Goal: Check status: Check status

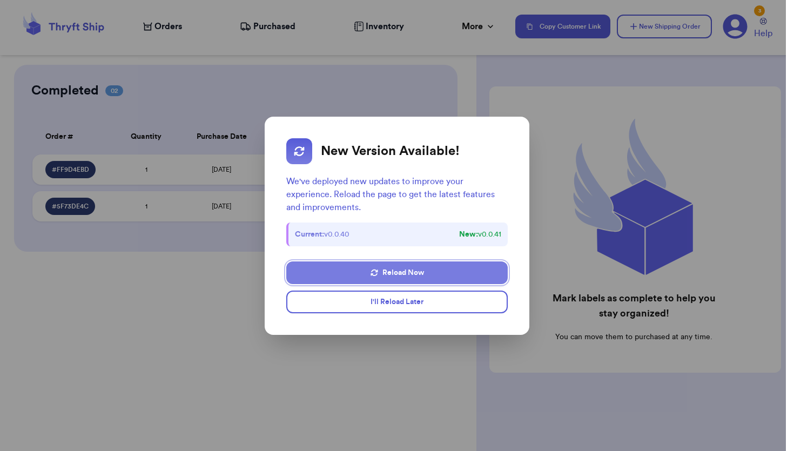
click at [402, 275] on button "Reload Now" at bounding box center [396, 272] width 221 height 23
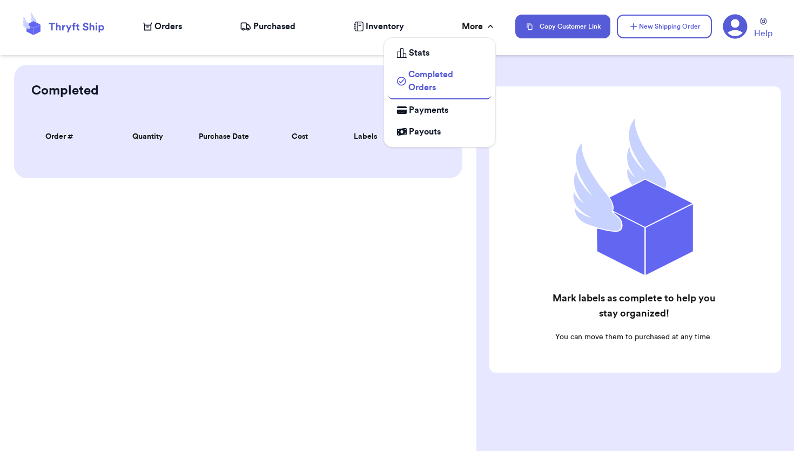
click at [480, 30] on div "More" at bounding box center [479, 26] width 34 height 13
click at [430, 85] on span "Completed Orders" at bounding box center [445, 81] width 74 height 26
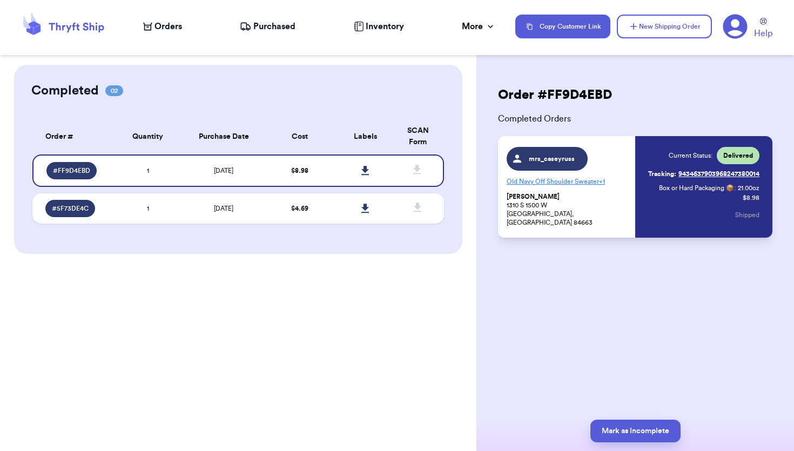
click at [700, 177] on link "Tracking: 9434637903968247380014" at bounding box center [703, 173] width 111 height 17
